Goal: Information Seeking & Learning: Learn about a topic

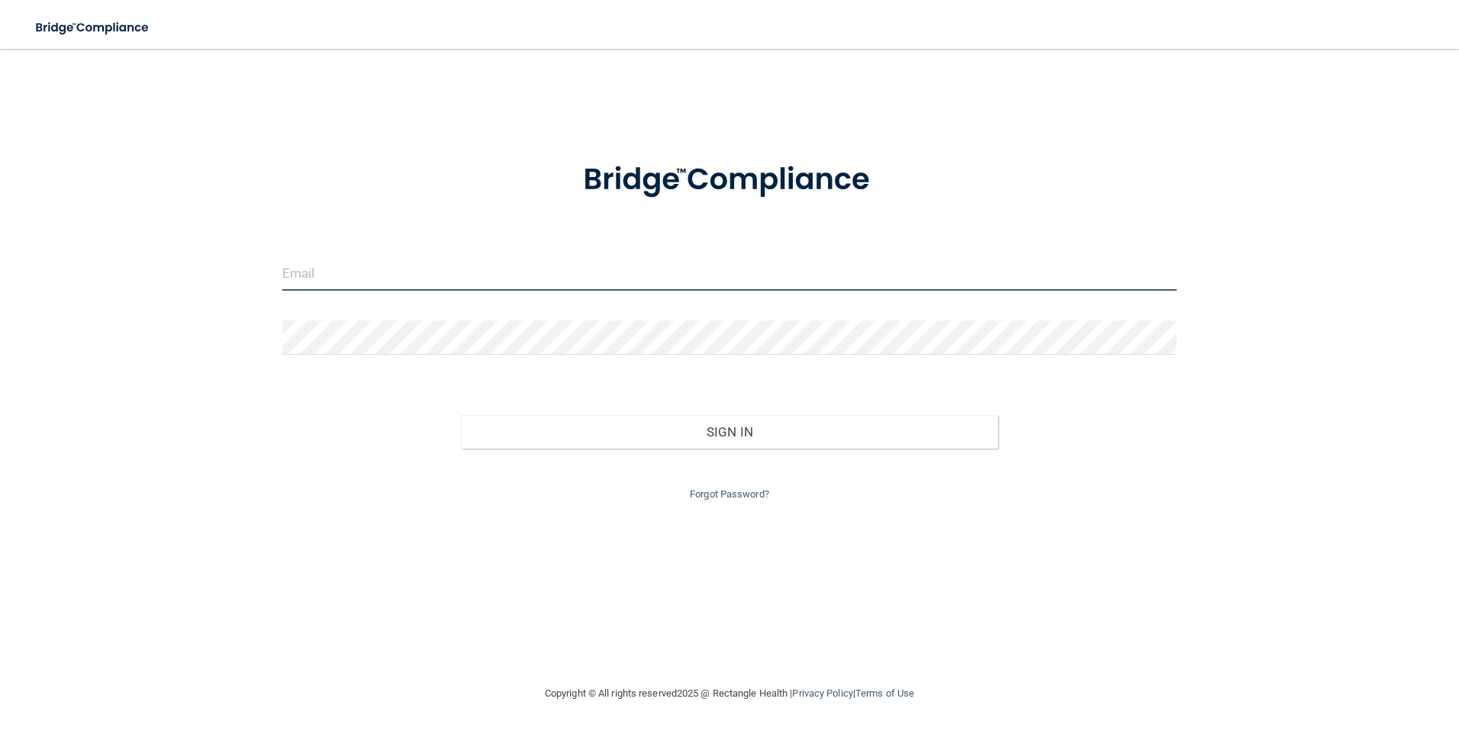
click at [377, 275] on input "email" at bounding box center [729, 273] width 895 height 34
type input "drjon@midtnchiro.com"
drag, startPoint x: 434, startPoint y: 276, endPoint x: 282, endPoint y: 272, distance: 152.0
click at [282, 272] on input "drjon@midtnchiro.com" at bounding box center [729, 273] width 895 height 34
click at [330, 268] on input "email" at bounding box center [729, 273] width 895 height 34
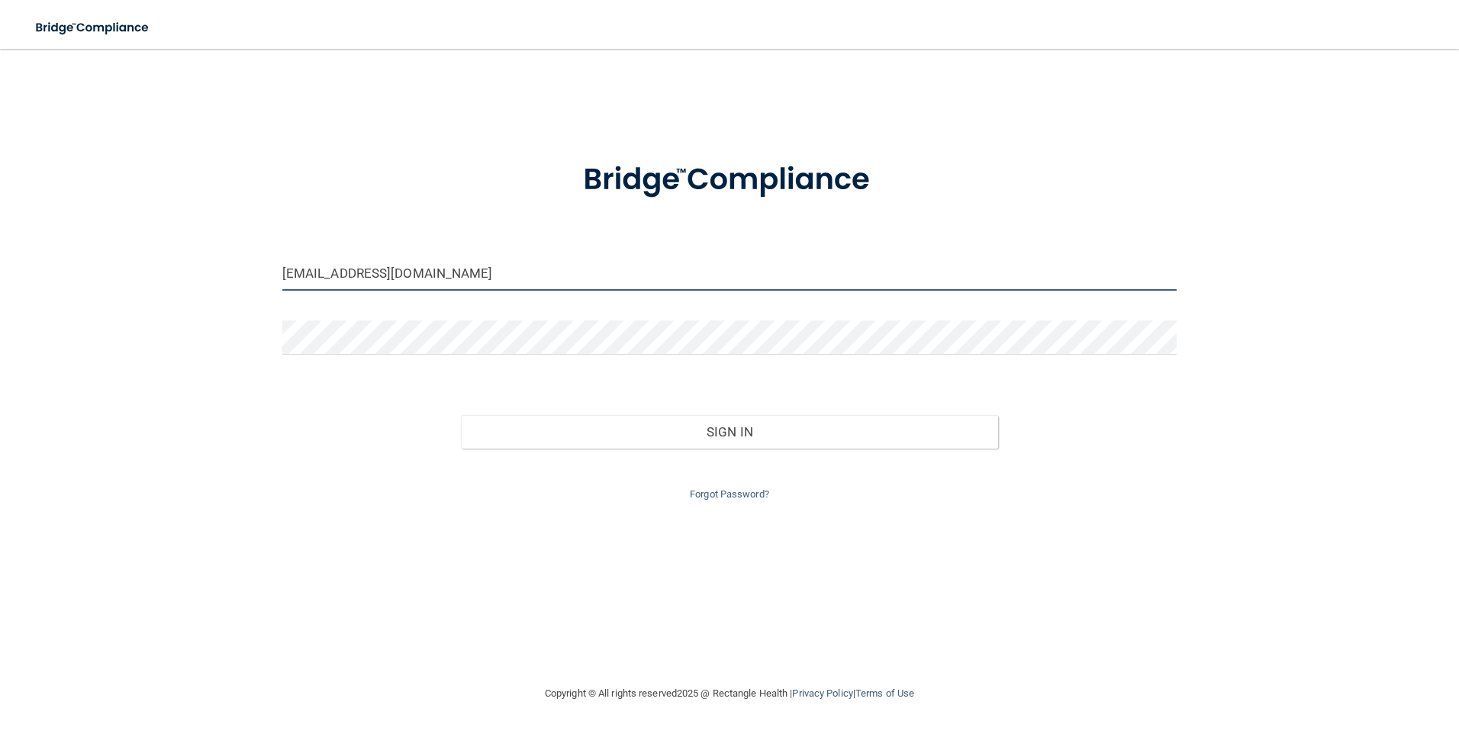
type input "drjon@midtnchiro.com"
drag, startPoint x: 420, startPoint y: 276, endPoint x: 143, endPoint y: 203, distance: 286.6
click at [283, 275] on input "drjon@midtnchiro.com" at bounding box center [729, 273] width 895 height 34
type input "[EMAIL_ADDRESS][DOMAIN_NAME]"
click at [234, 310] on div "lthompson2342@gmail.com Invalid email/password. You don't have permission to ac…" at bounding box center [730, 366] width 1398 height 605
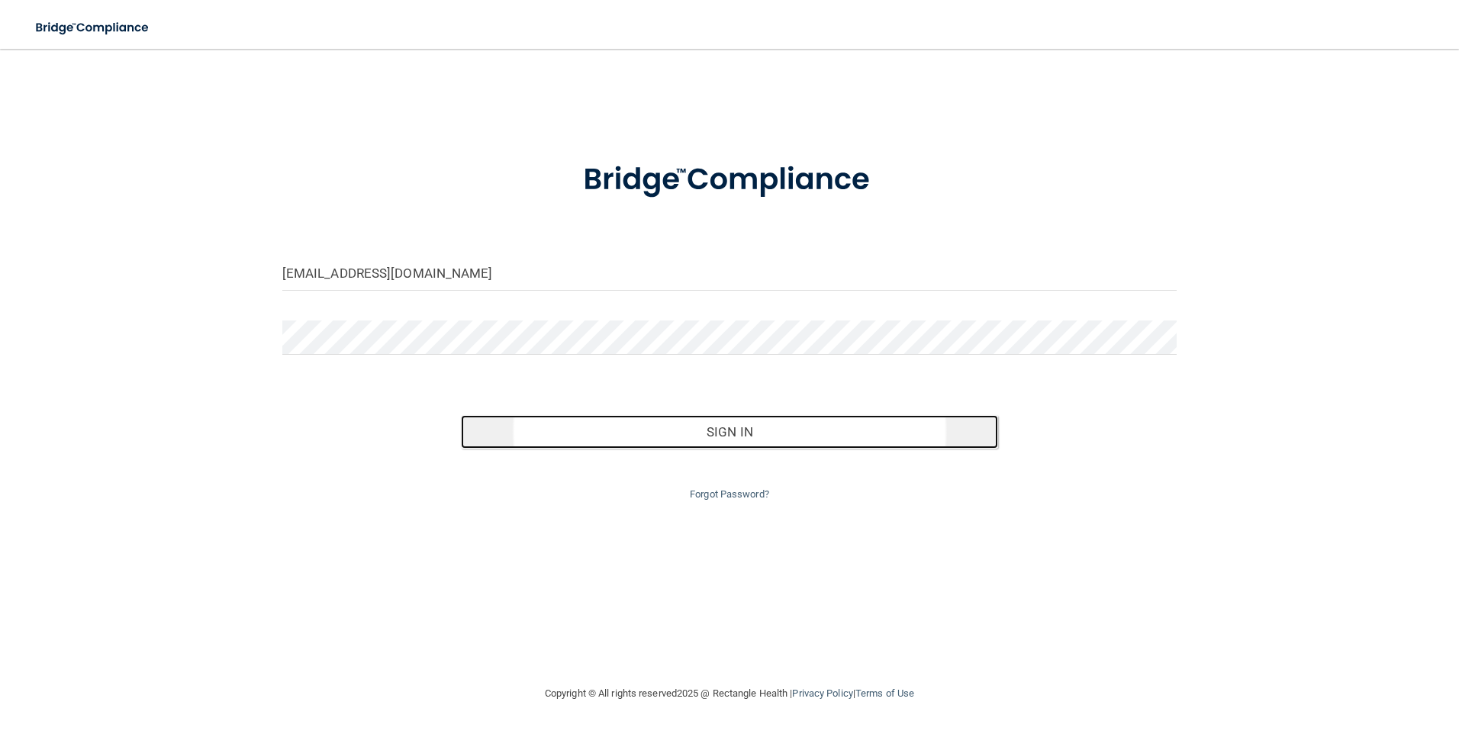
click at [762, 436] on button "Sign In" at bounding box center [729, 432] width 537 height 34
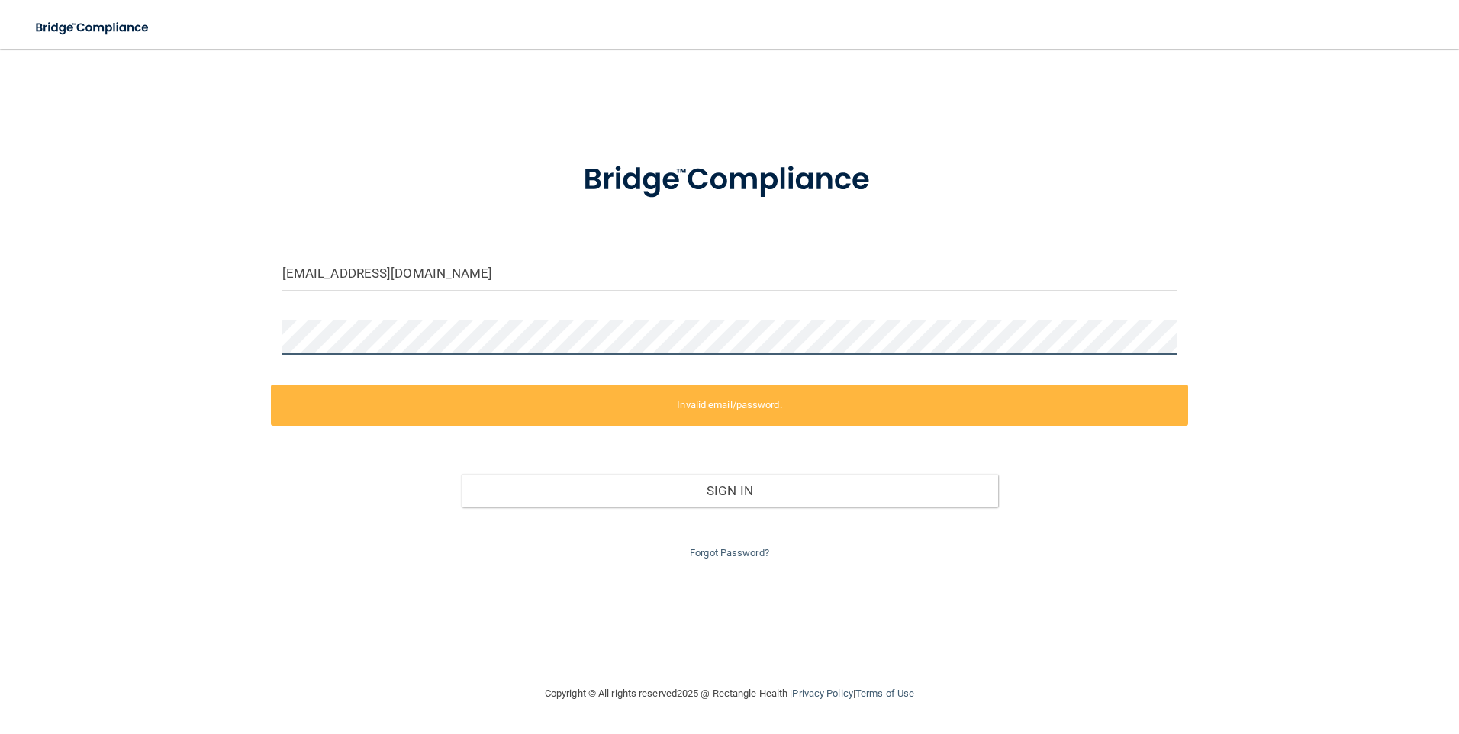
click at [260, 346] on div "lthompson2342@gmail.com Invalid email/password. You don't have permission to ac…" at bounding box center [730, 366] width 1398 height 605
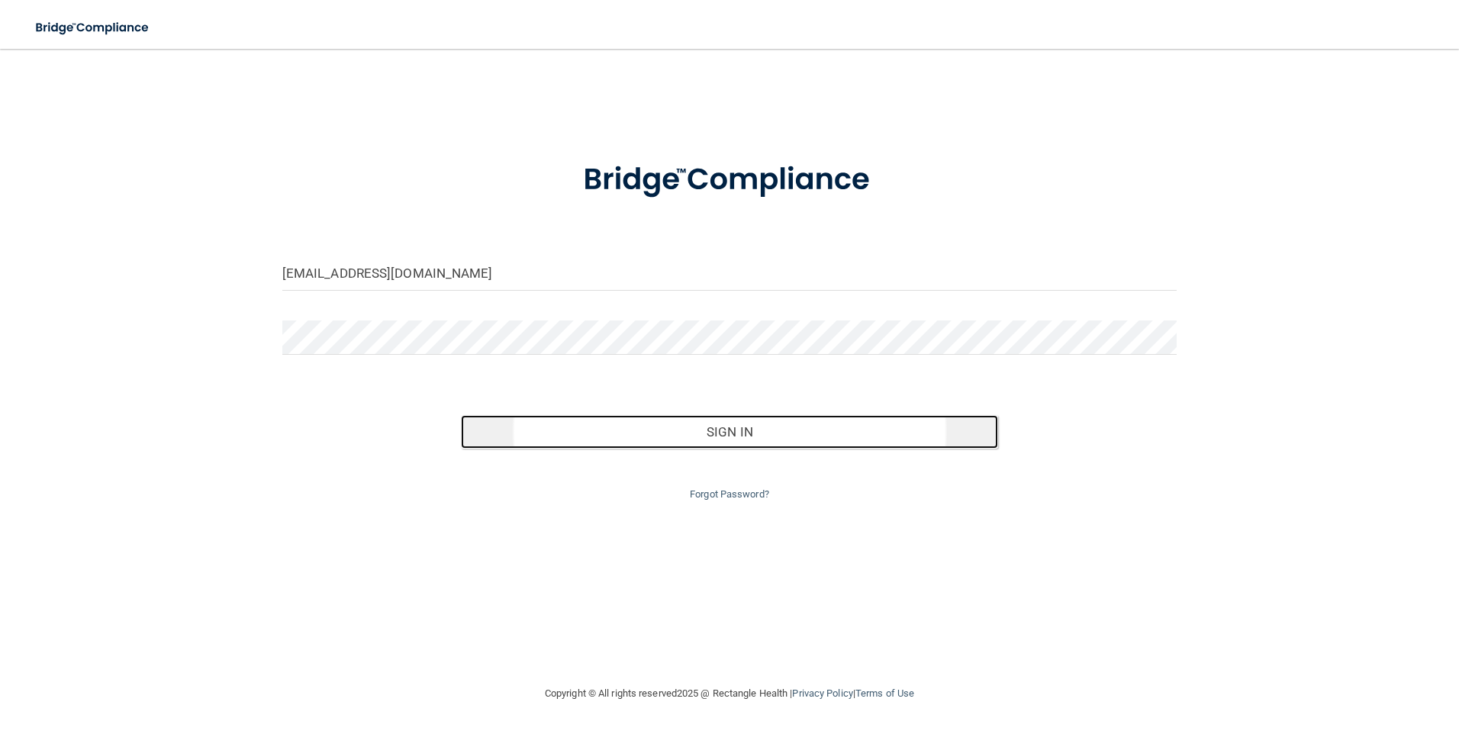
click at [716, 438] on button "Sign In" at bounding box center [729, 432] width 537 height 34
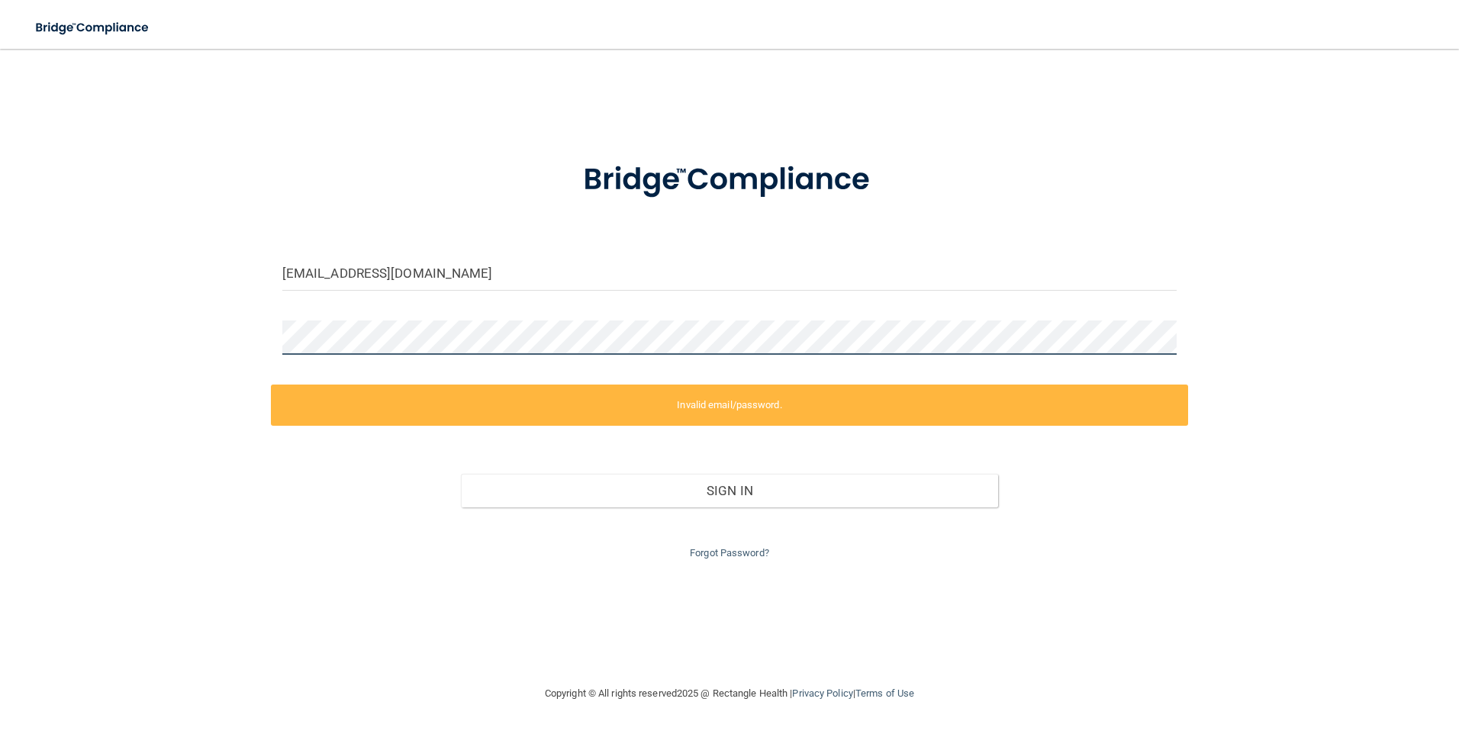
click at [250, 342] on div "lthompson2342@gmail.com Invalid email/password. You don't have permission to ac…" at bounding box center [730, 366] width 1398 height 605
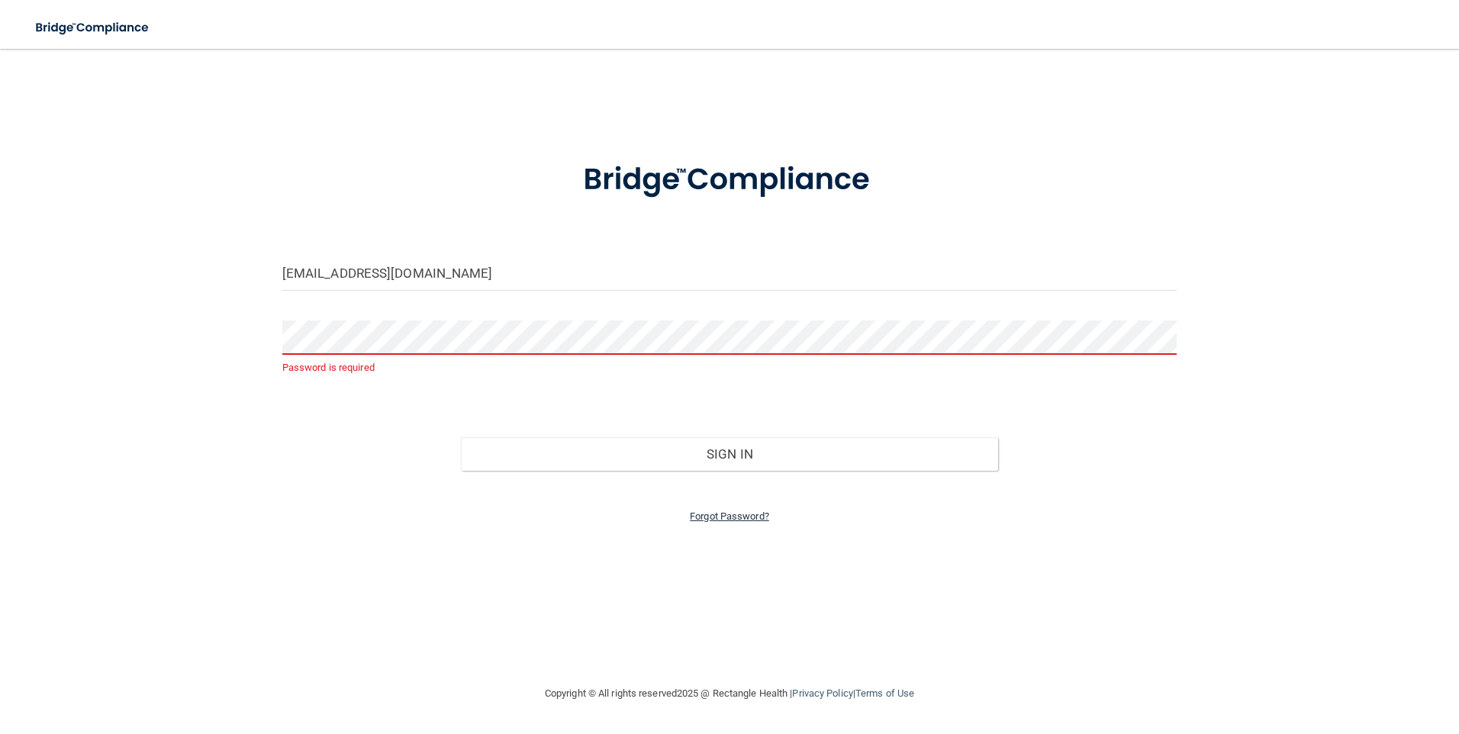
click at [740, 521] on link "Forgot Password?" at bounding box center [729, 516] width 79 height 11
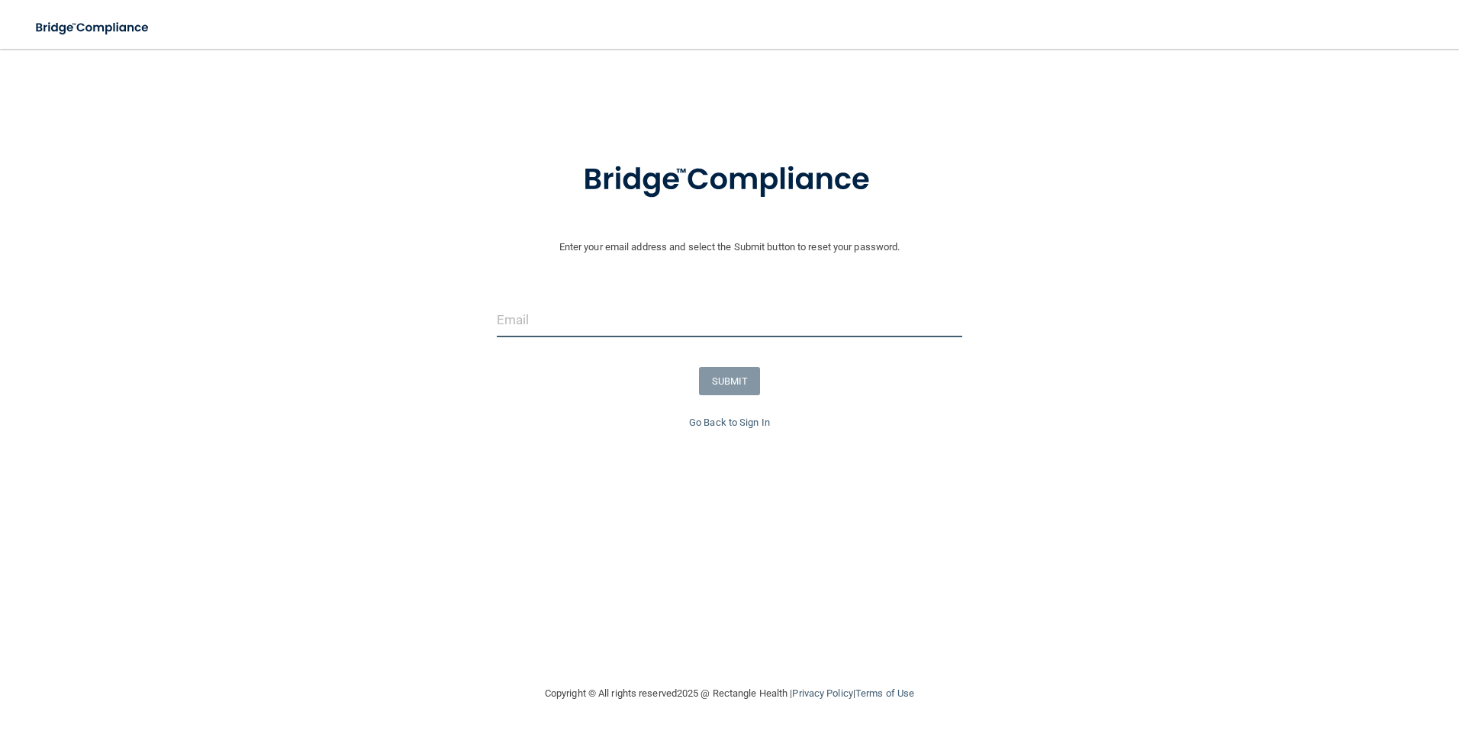
click at [533, 321] on input "email" at bounding box center [730, 320] width 466 height 34
type input "[EMAIL_ADDRESS][DOMAIN_NAME]"
click at [733, 379] on button "SUBMIT" at bounding box center [730, 381] width 62 height 28
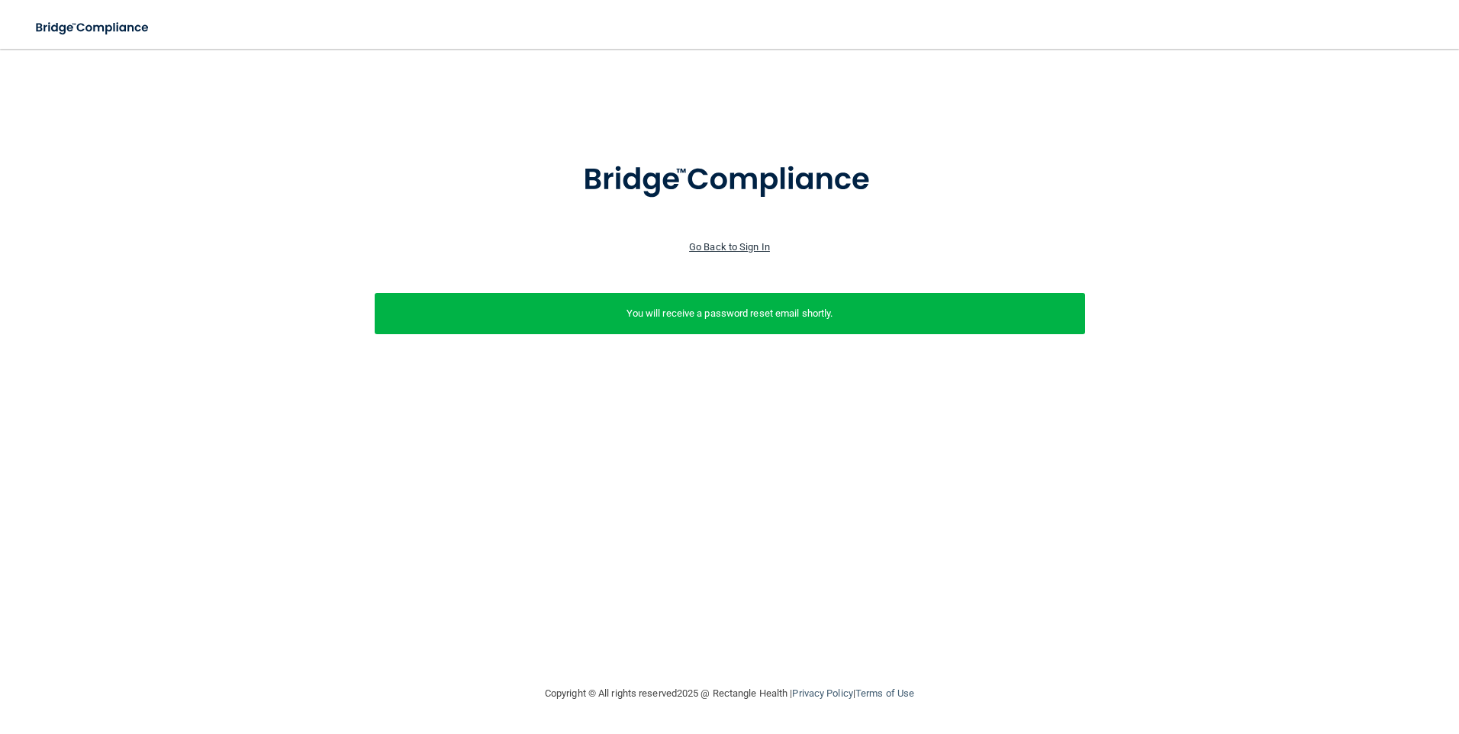
click at [757, 247] on link "Go Back to Sign In" at bounding box center [729, 246] width 81 height 11
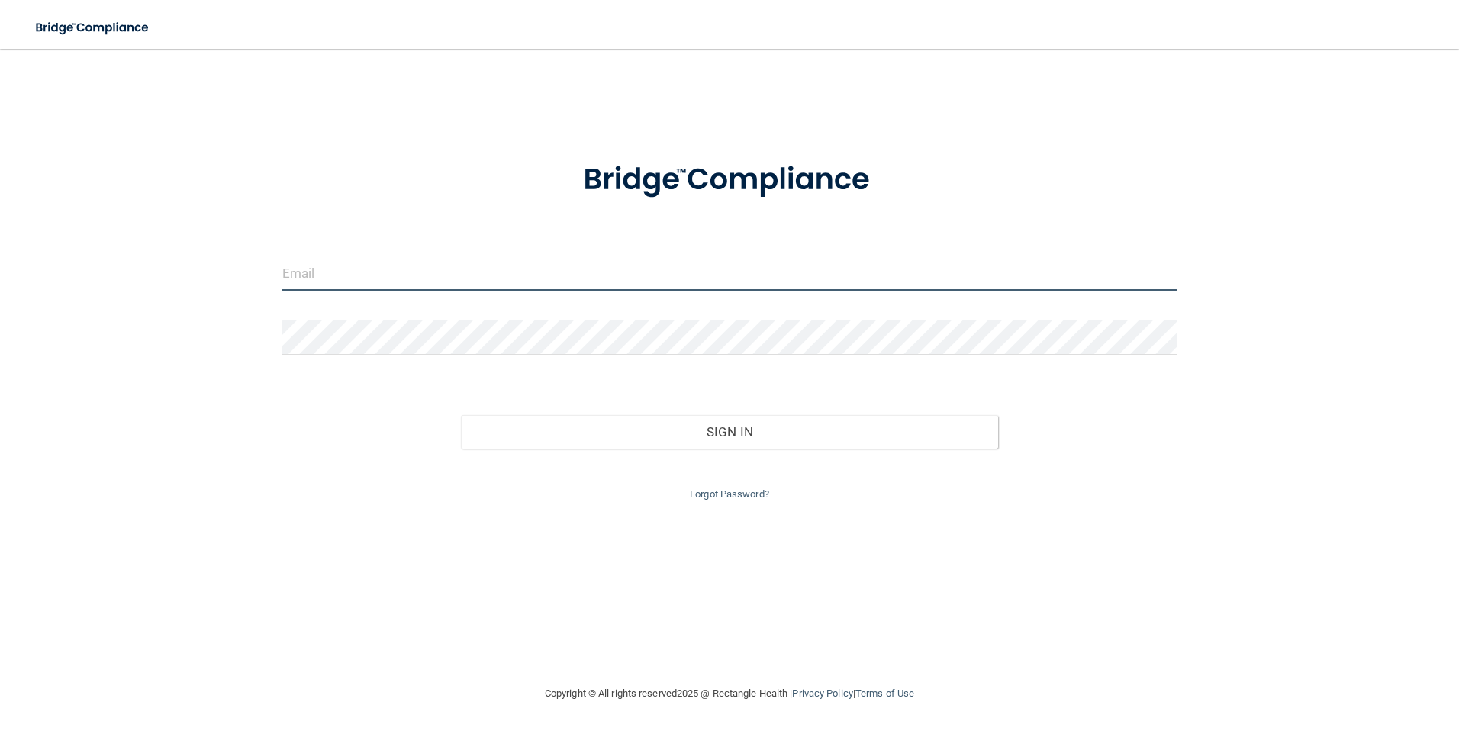
click at [388, 279] on input "email" at bounding box center [729, 273] width 895 height 34
drag, startPoint x: 466, startPoint y: 266, endPoint x: 290, endPoint y: 283, distance: 177.1
click at [290, 283] on input "drjon@midtnchiro.com" at bounding box center [729, 273] width 895 height 34
type input "d"
type input "[EMAIL_ADDRESS][DOMAIN_NAME]"
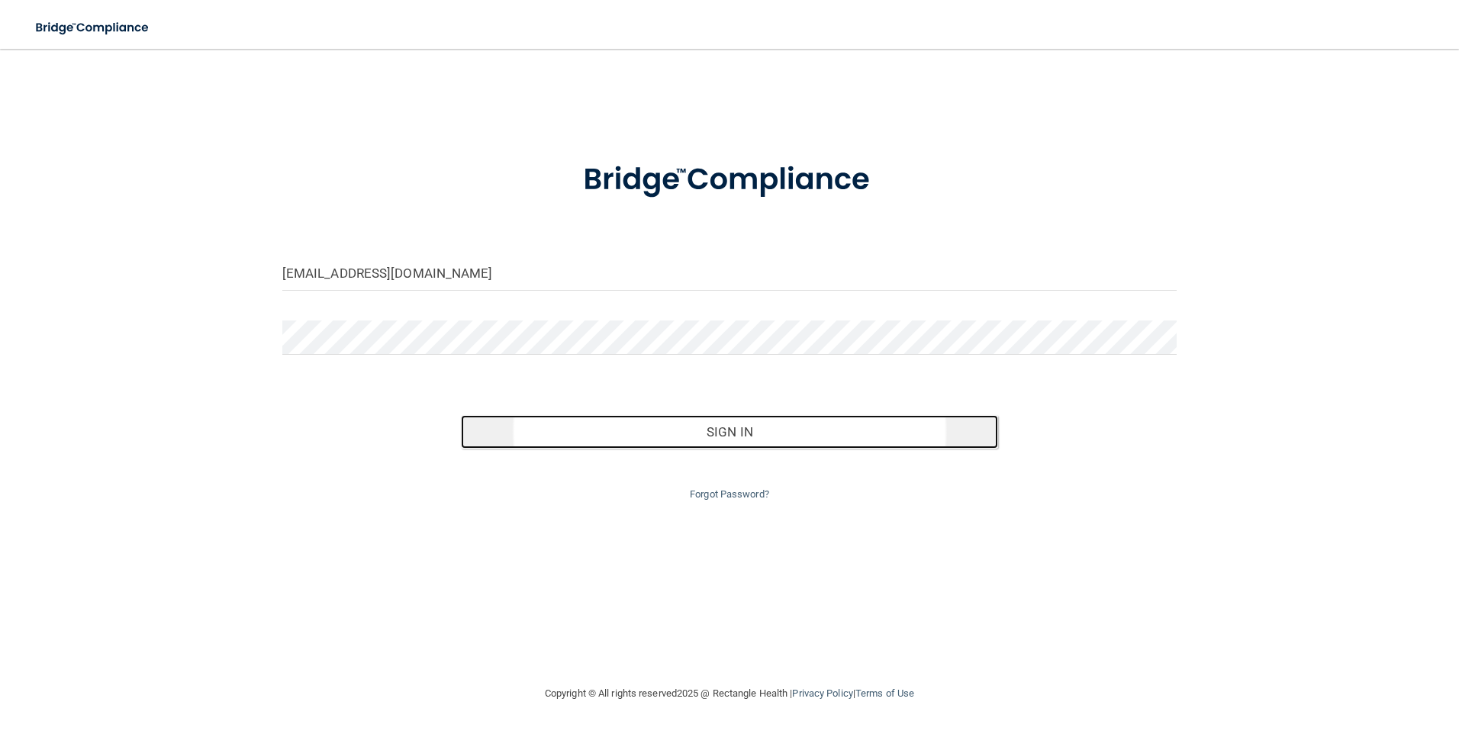
click at [727, 434] on button "Sign In" at bounding box center [729, 432] width 537 height 34
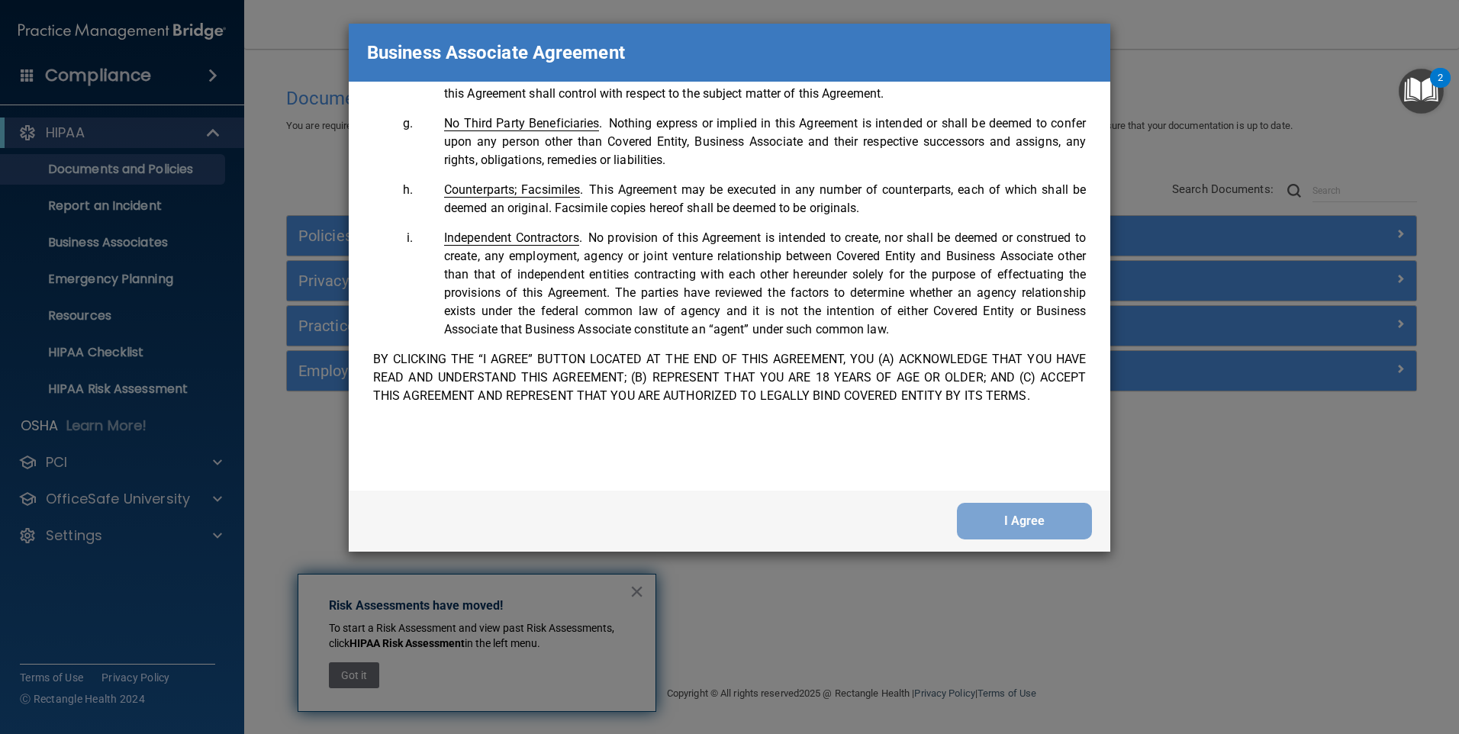
scroll to position [3113, 0]
click at [1030, 519] on button "I Agree" at bounding box center [1024, 521] width 135 height 37
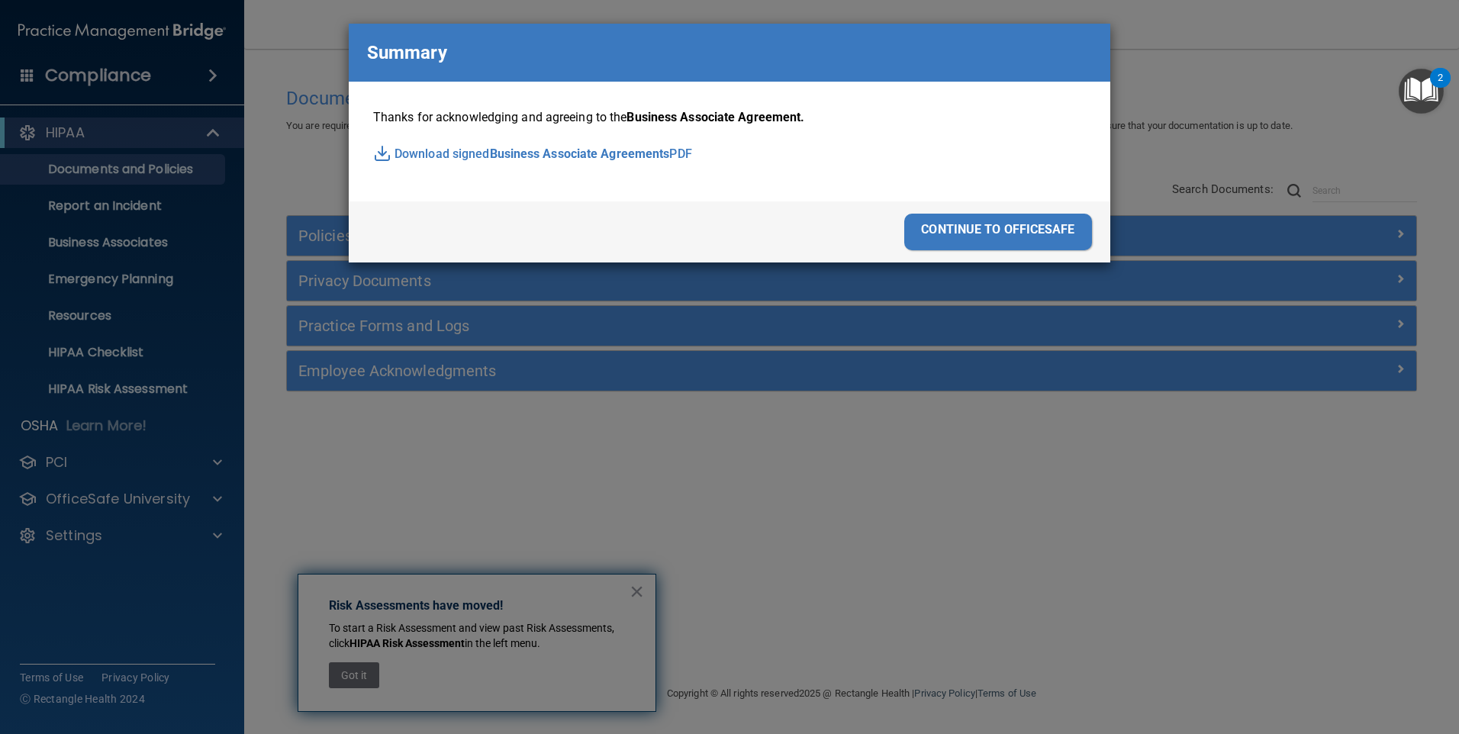
click at [1024, 237] on div "continue to officesafe" at bounding box center [998, 232] width 188 height 37
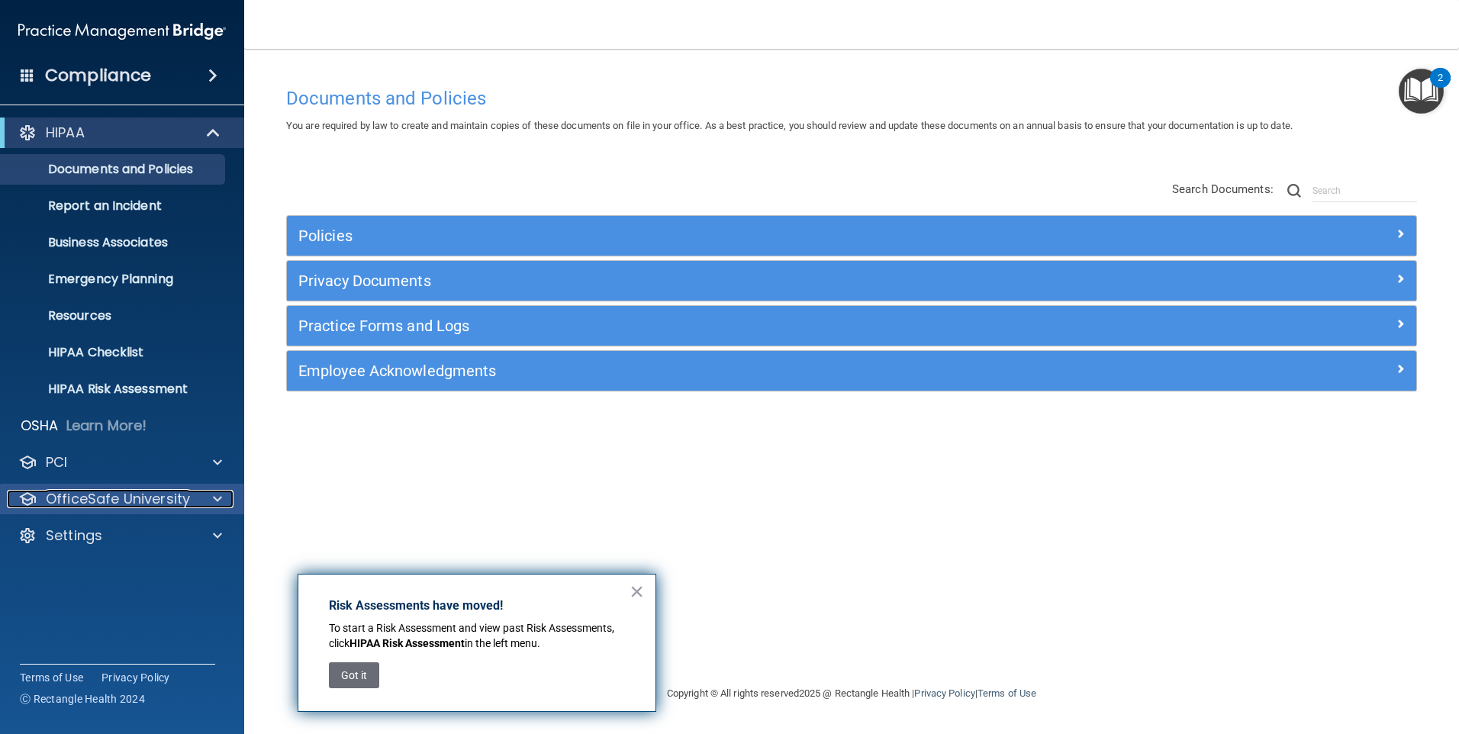
click at [141, 504] on p "OfficeSafe University" at bounding box center [118, 499] width 144 height 18
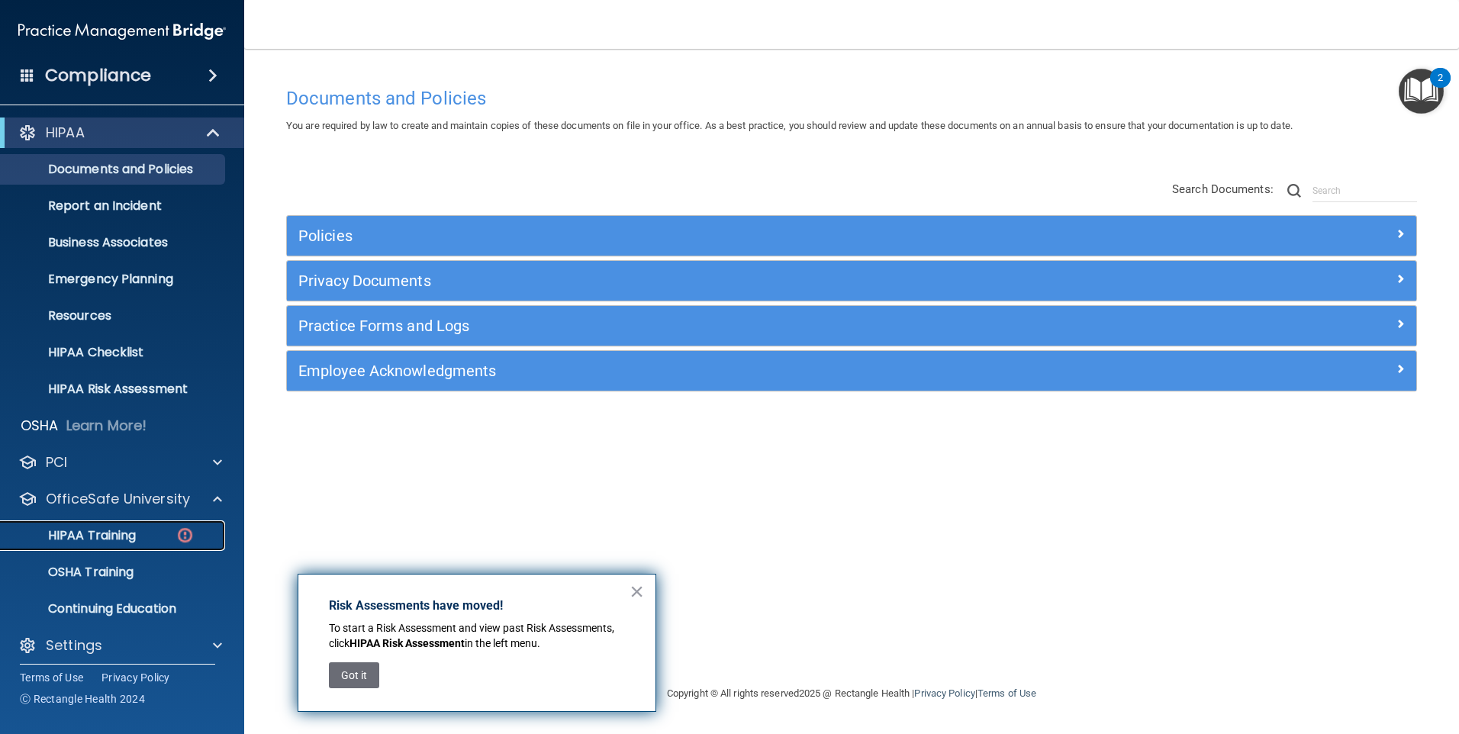
click at [122, 532] on p "HIPAA Training" at bounding box center [73, 535] width 126 height 15
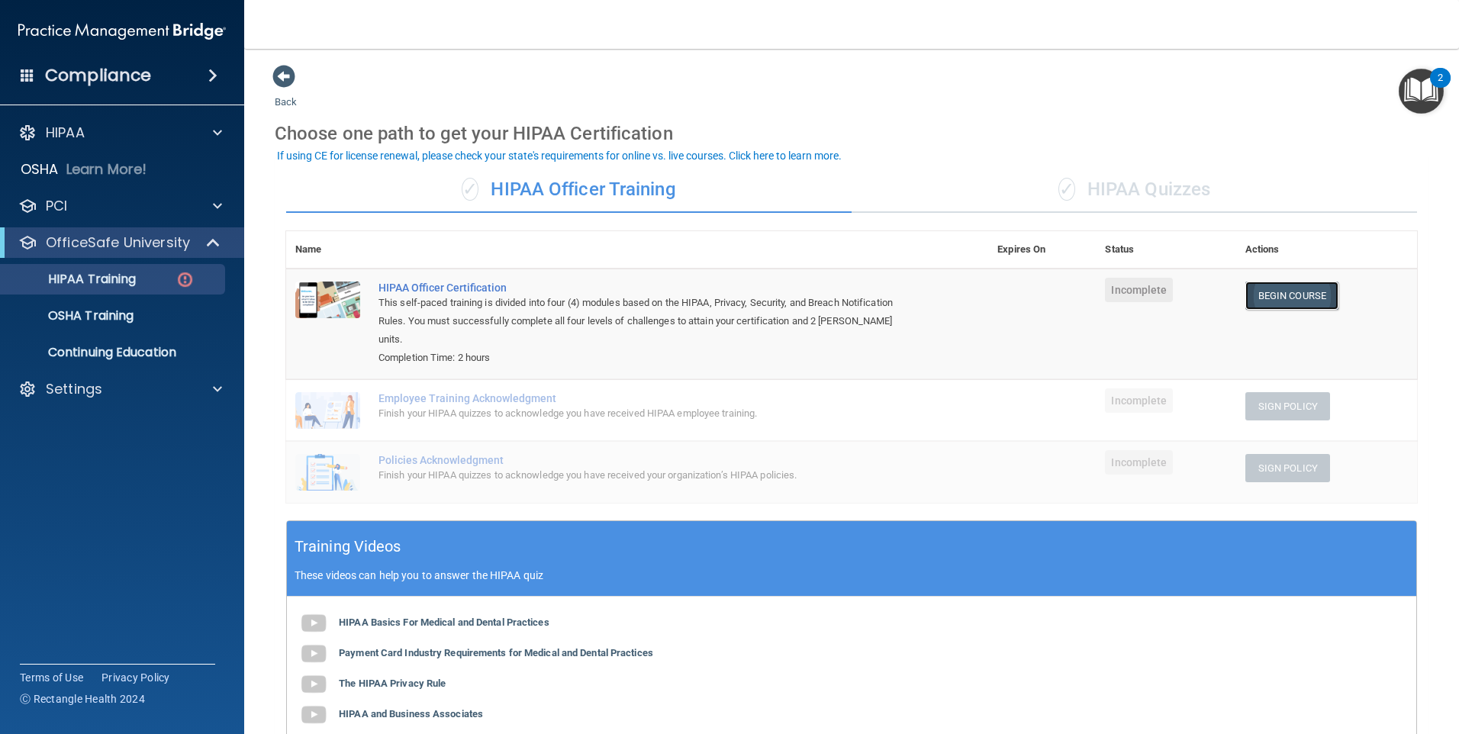
click at [1295, 292] on link "Begin Course" at bounding box center [1292, 296] width 93 height 28
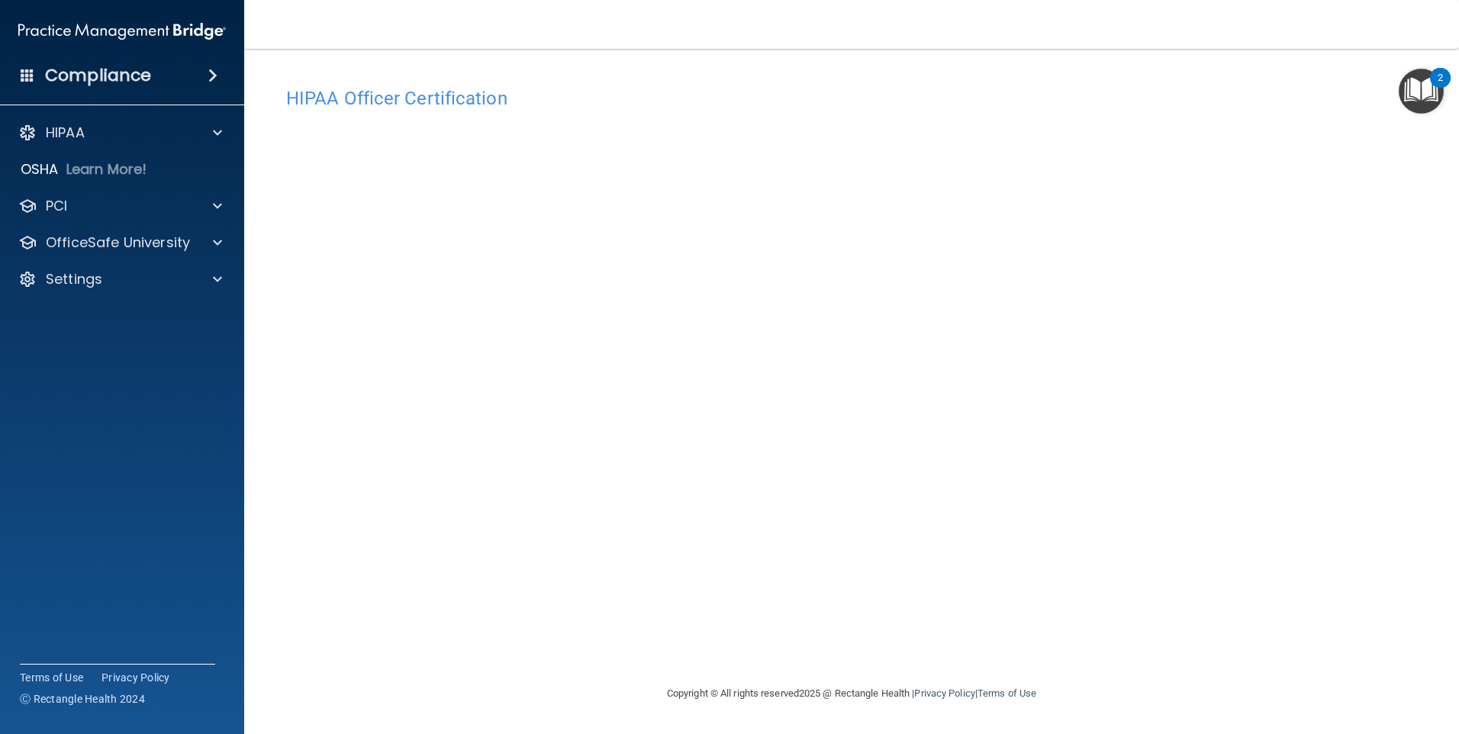
click at [1217, 622] on div "HIPAA Officer Certification This course doesn’t expire until . Are you sure you…" at bounding box center [852, 381] width 1154 height 605
click at [1062, 650] on div "HIPAA Officer Certification This course doesn’t expire until . Are you sure you…" at bounding box center [852, 381] width 1154 height 605
click at [1014, 669] on div "Copyright © All rights reserved 2025 @ Rectangle Health | Privacy Policy | Term…" at bounding box center [851, 693] width 557 height 49
